Goal: Transaction & Acquisition: Obtain resource

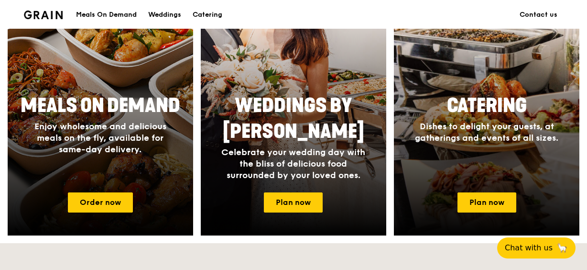
scroll to position [430, 0]
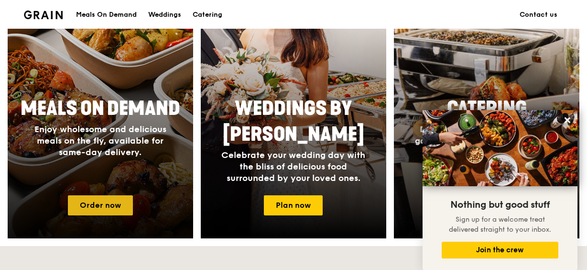
click at [90, 204] on link "Order now" at bounding box center [100, 205] width 65 height 20
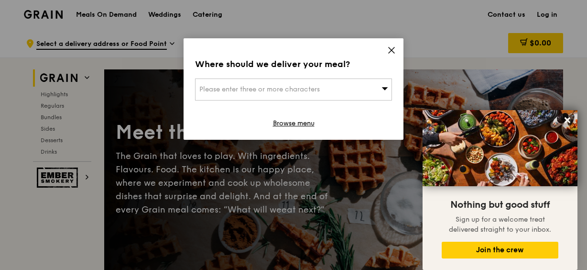
click at [392, 49] on icon at bounding box center [391, 50] width 9 height 9
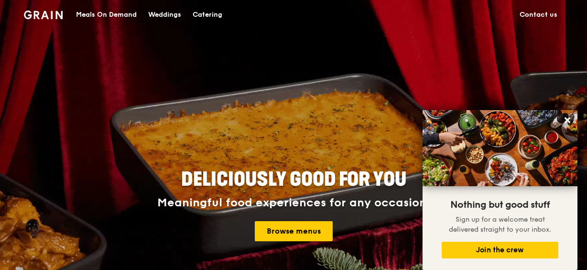
click at [113, 14] on div "Meals On Demand" at bounding box center [106, 14] width 61 height 29
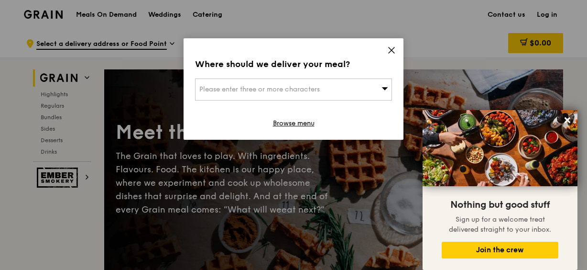
click at [393, 49] on icon at bounding box center [392, 50] width 6 height 6
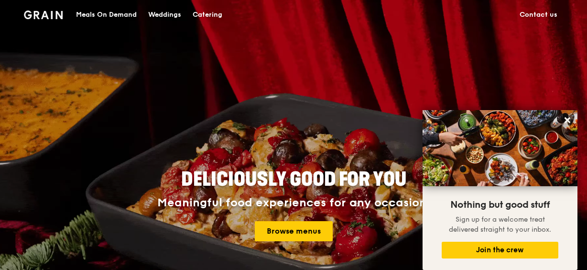
click at [211, 12] on div "Catering" at bounding box center [208, 14] width 30 height 29
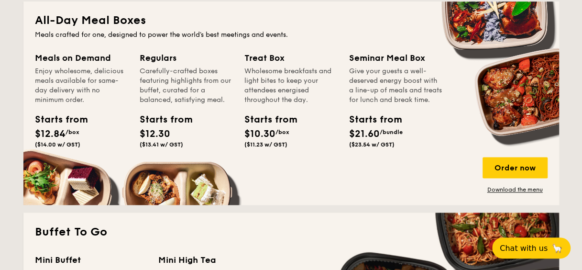
scroll to position [622, 0]
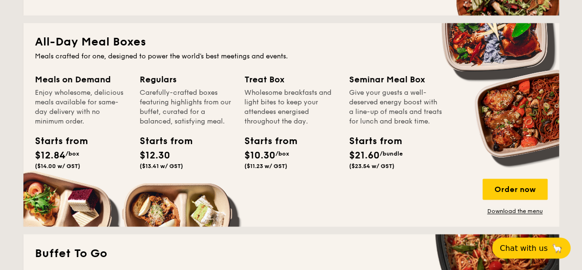
click at [113, 50] on div "All-Day Meal Boxes Meals crafted for one, designed to power the world's best me…" at bounding box center [291, 124] width 536 height 203
click at [509, 190] on div "Order now" at bounding box center [514, 188] width 65 height 21
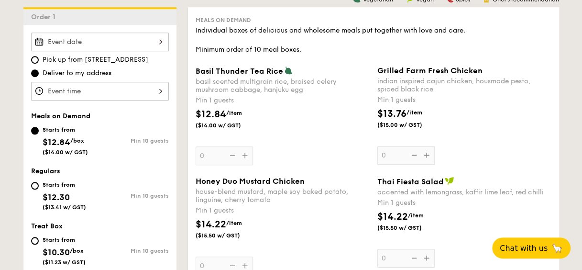
scroll to position [287, 0]
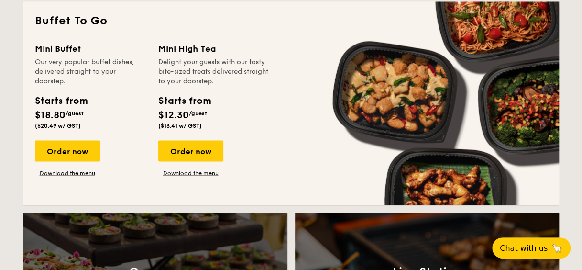
scroll to position [663, 0]
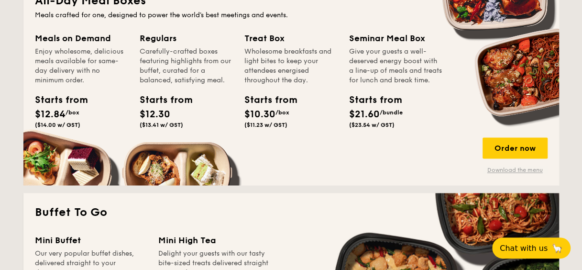
click at [507, 166] on link "Download the menu" at bounding box center [514, 170] width 65 height 8
click at [523, 169] on link "Download the menu" at bounding box center [514, 170] width 65 height 8
